Goal: Find specific page/section: Find specific page/section

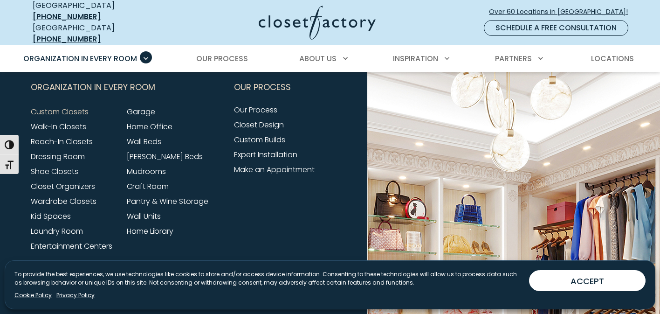
scroll to position [2988, 0]
click at [157, 122] on link "Home Office" at bounding box center [150, 127] width 46 height 11
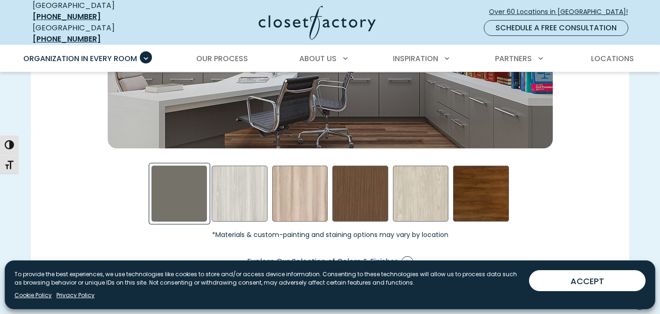
scroll to position [1413, 0]
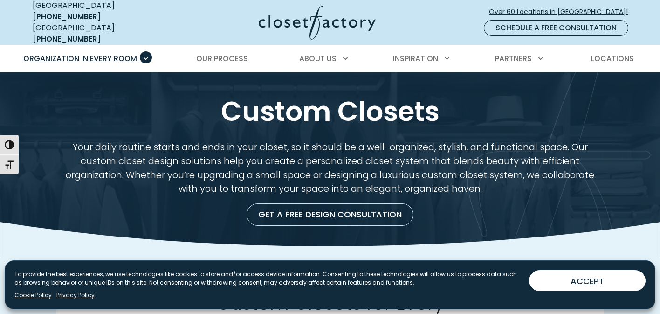
scroll to position [3214, 0]
